Goal: Task Accomplishment & Management: Manage account settings

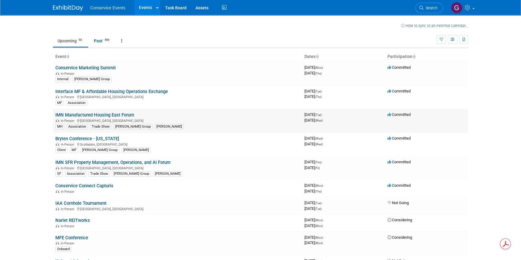
click at [122, 115] on link "IMN Manufactured Housing East Forum" at bounding box center [94, 114] width 79 height 5
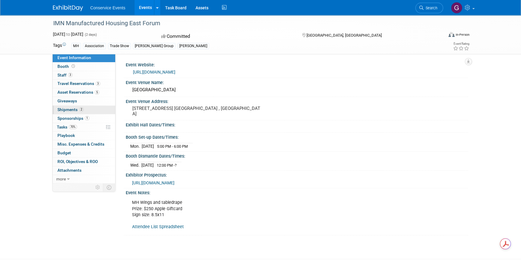
click at [67, 110] on span "Shipments 2" at bounding box center [70, 109] width 26 height 5
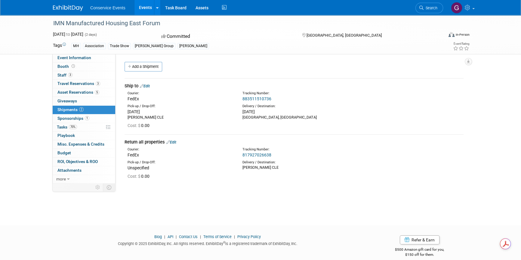
drag, startPoint x: 147, startPoint y: 85, endPoint x: 152, endPoint y: 86, distance: 5.1
click at [147, 85] on link "Edit" at bounding box center [145, 86] width 10 height 5
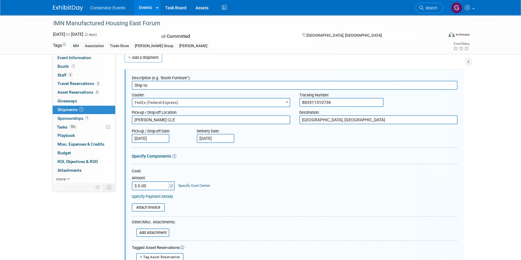
click at [334, 102] on input "883511510736" at bounding box center [341, 102] width 84 height 9
drag, startPoint x: 331, startPoint y: 101, endPoint x: 319, endPoint y: 118, distance: 20.4
click at [301, 101] on input "883511510736" at bounding box center [341, 102] width 84 height 9
click at [316, 101] on input "text" at bounding box center [341, 102] width 84 height 9
type input "883516672945 883516672956"
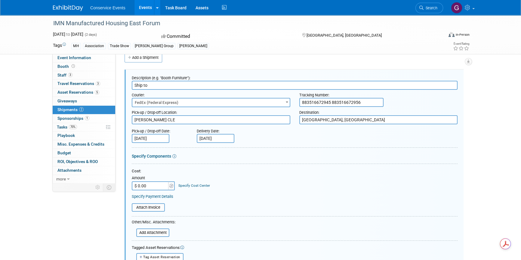
click at [389, 133] on div "Pick-up / Drop-off Date: Aug 13, 2025 Delivery Date: Aug 15, 2025" at bounding box center [294, 134] width 335 height 17
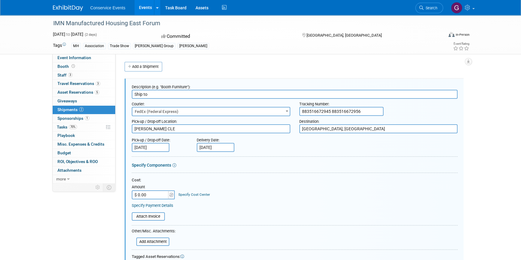
click at [478, 109] on div "IMN Manufactured Housing East Forum Aug 19, 2025 to Aug 20, 2025 (2 days) Aug 1…" at bounding box center [260, 211] width 521 height 393
click at [484, 159] on div "IMN Manufactured Housing East Forum Aug 19, 2025 to Aug 20, 2025 (2 days) Aug 1…" at bounding box center [260, 211] width 521 height 393
click at [22, 81] on div "IMN Manufactured Housing East Forum Aug 19, 2025 to Aug 20, 2025 (2 days) Aug 1…" at bounding box center [260, 211] width 521 height 393
click at [84, 59] on span "Event Information" at bounding box center [74, 57] width 34 height 5
